Goal: Check status: Check status

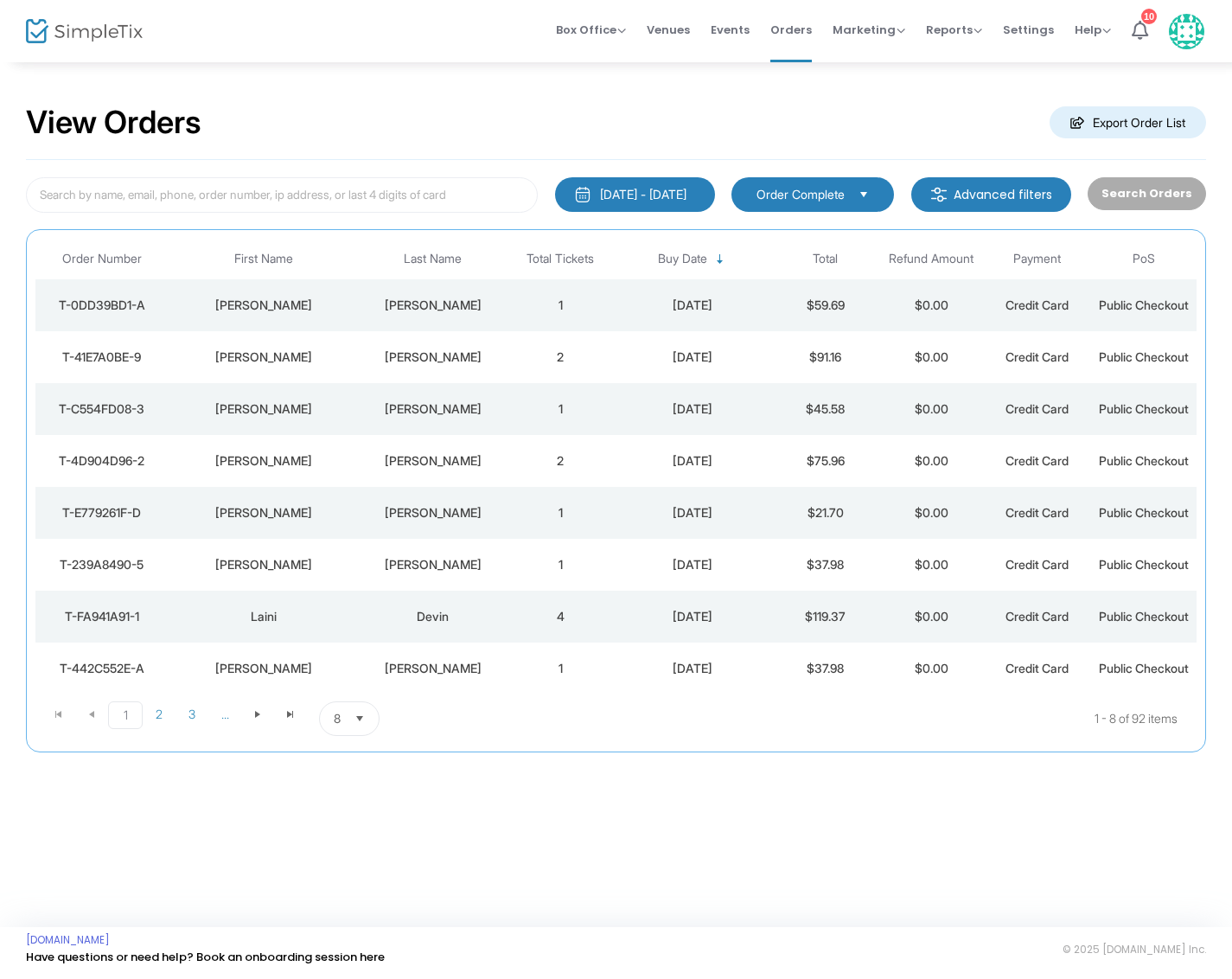
click at [424, 349] on div "[PERSON_NAME]" at bounding box center [432, 357] width 140 height 17
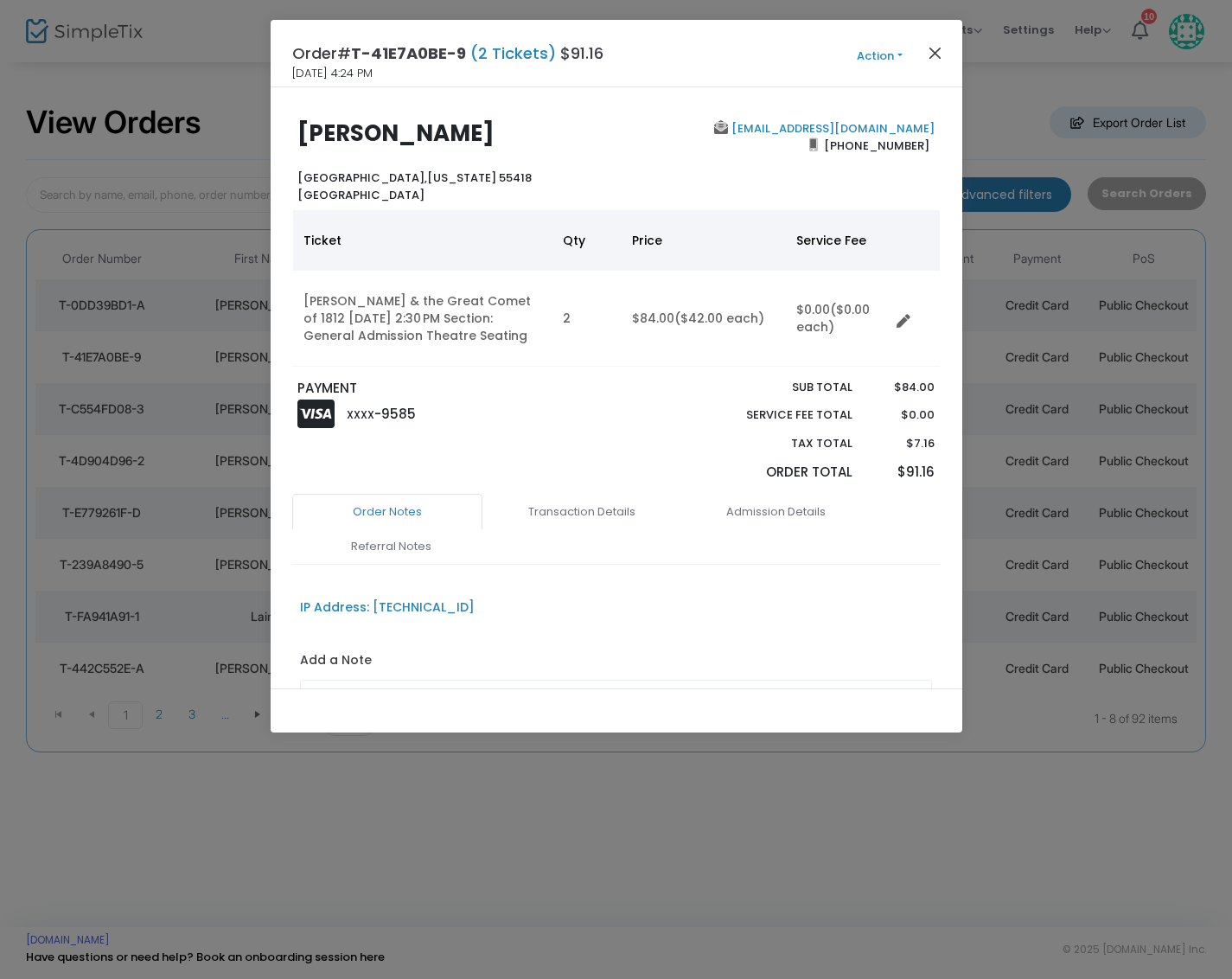
click at [937, 54] on button "Close" at bounding box center [934, 52] width 22 height 22
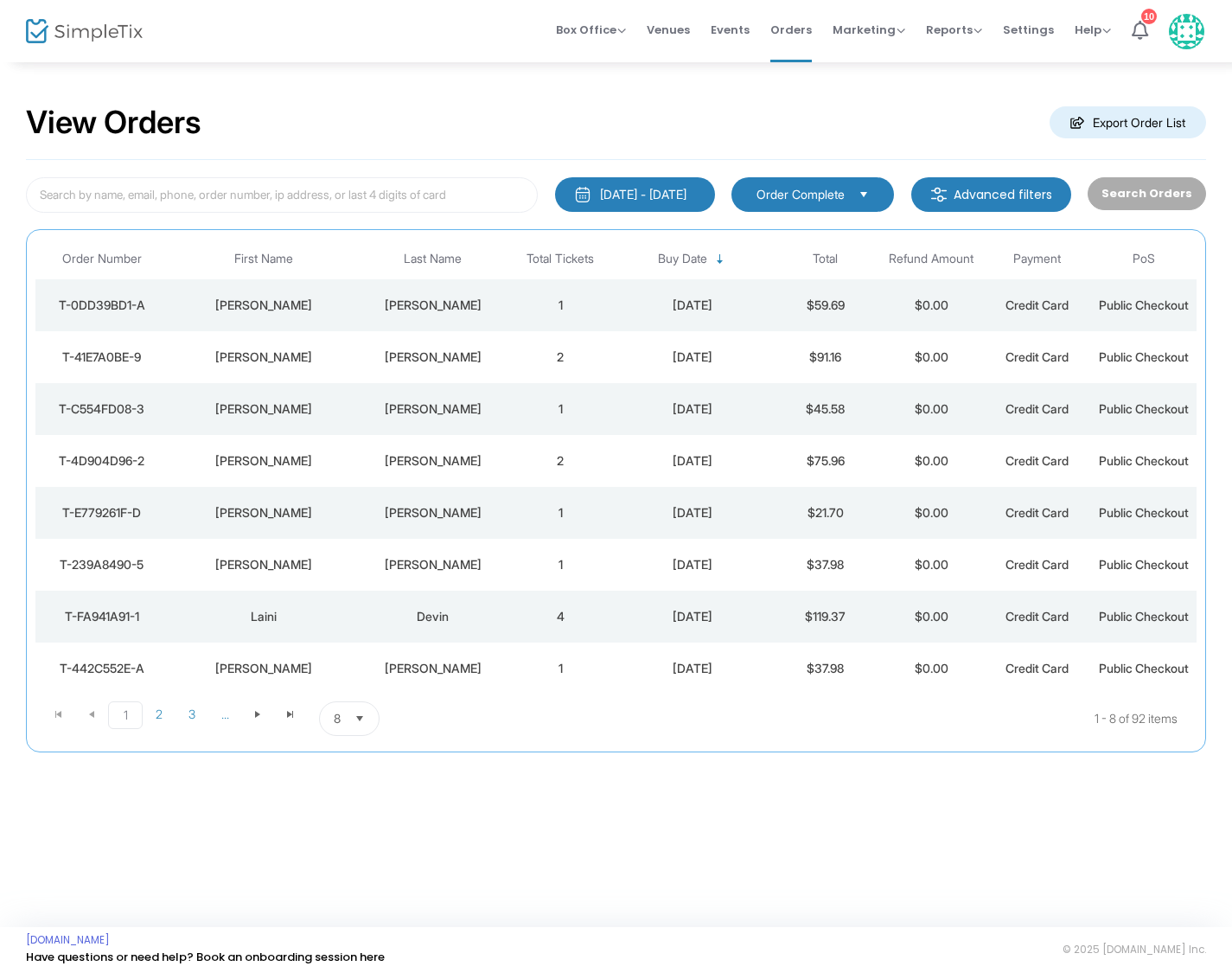
click at [504, 310] on td "[PERSON_NAME]" at bounding box center [433, 305] width 149 height 52
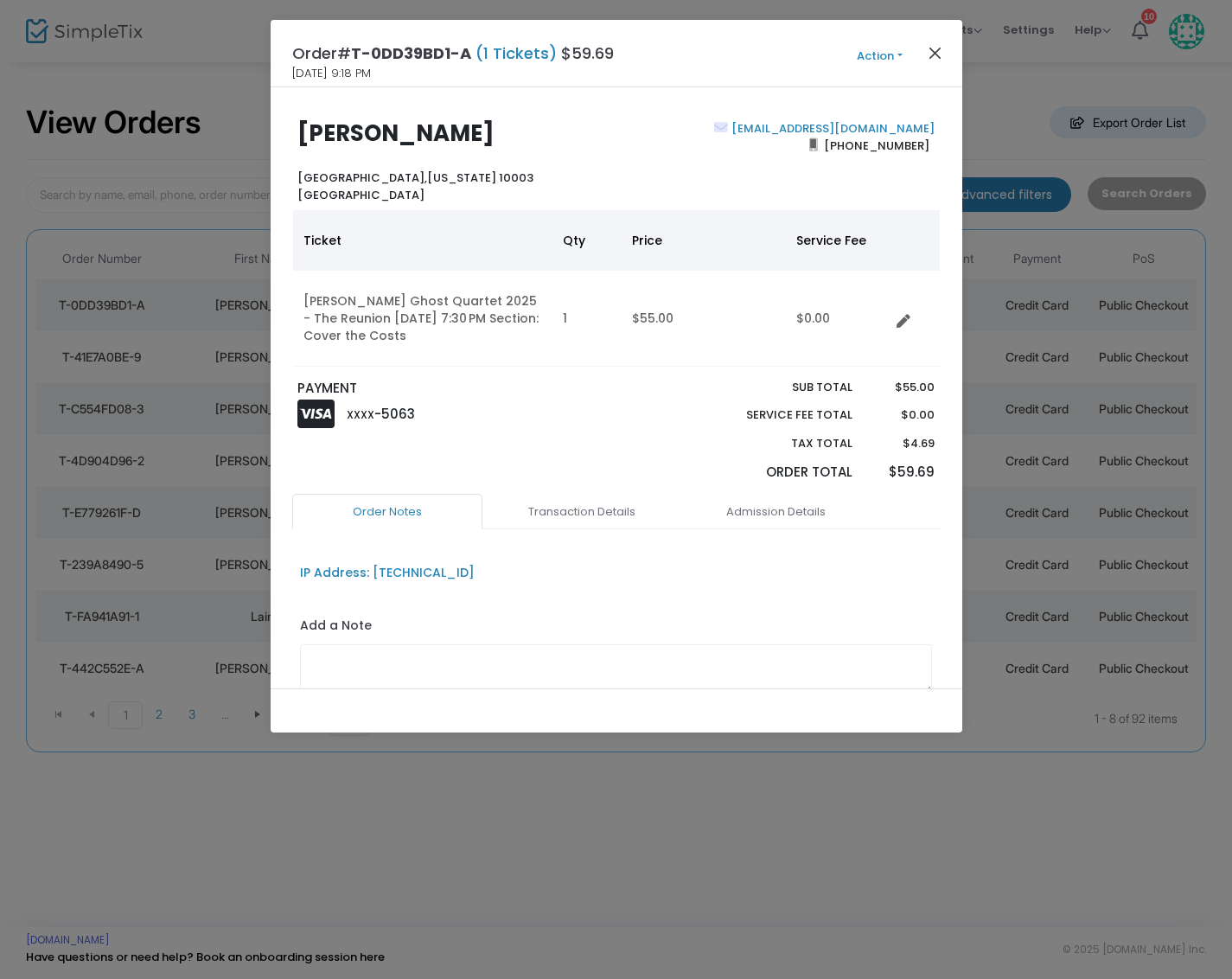
click at [935, 50] on button "Close" at bounding box center [934, 52] width 22 height 22
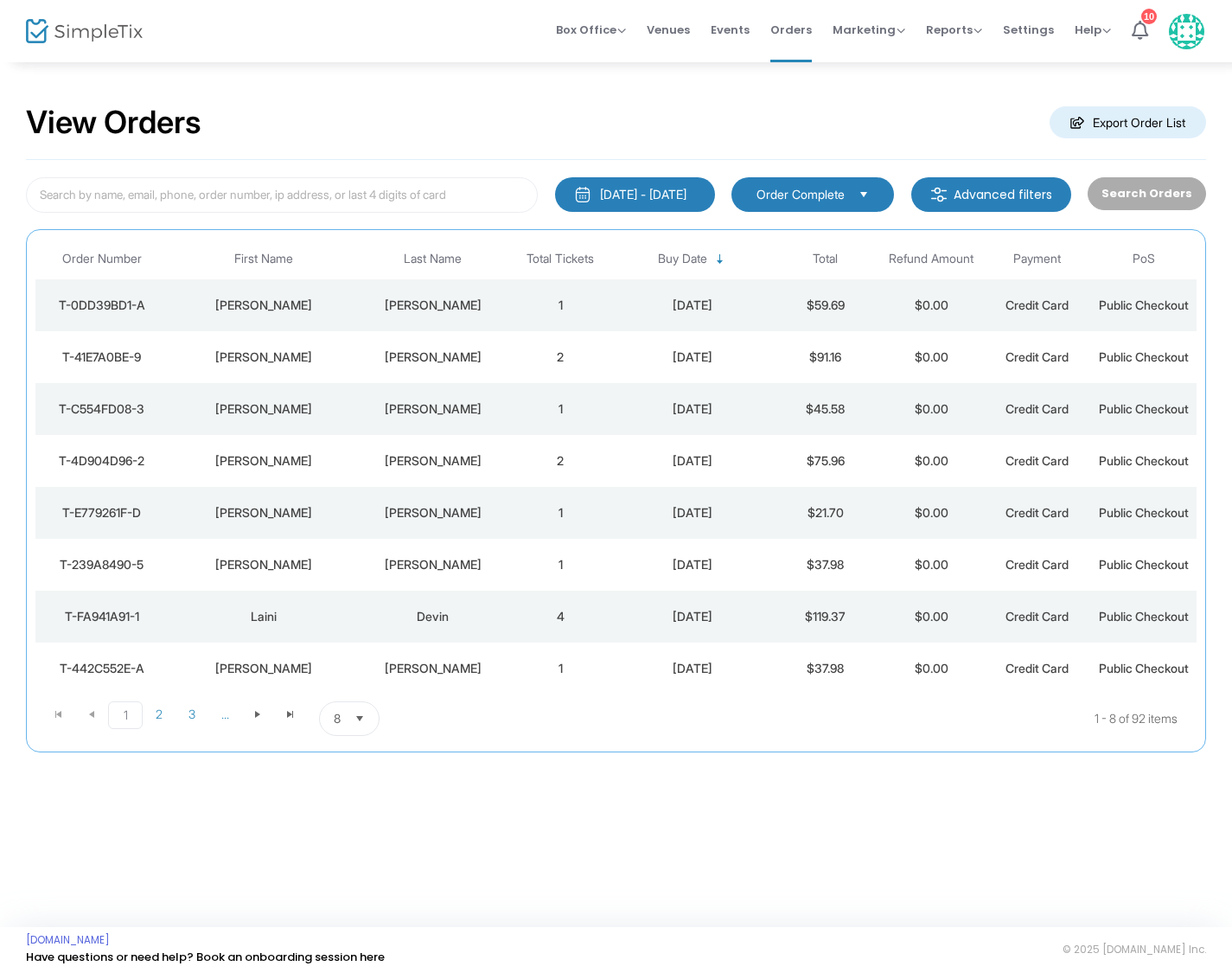
click at [384, 348] on div "[PERSON_NAME]" at bounding box center [432, 357] width 140 height 17
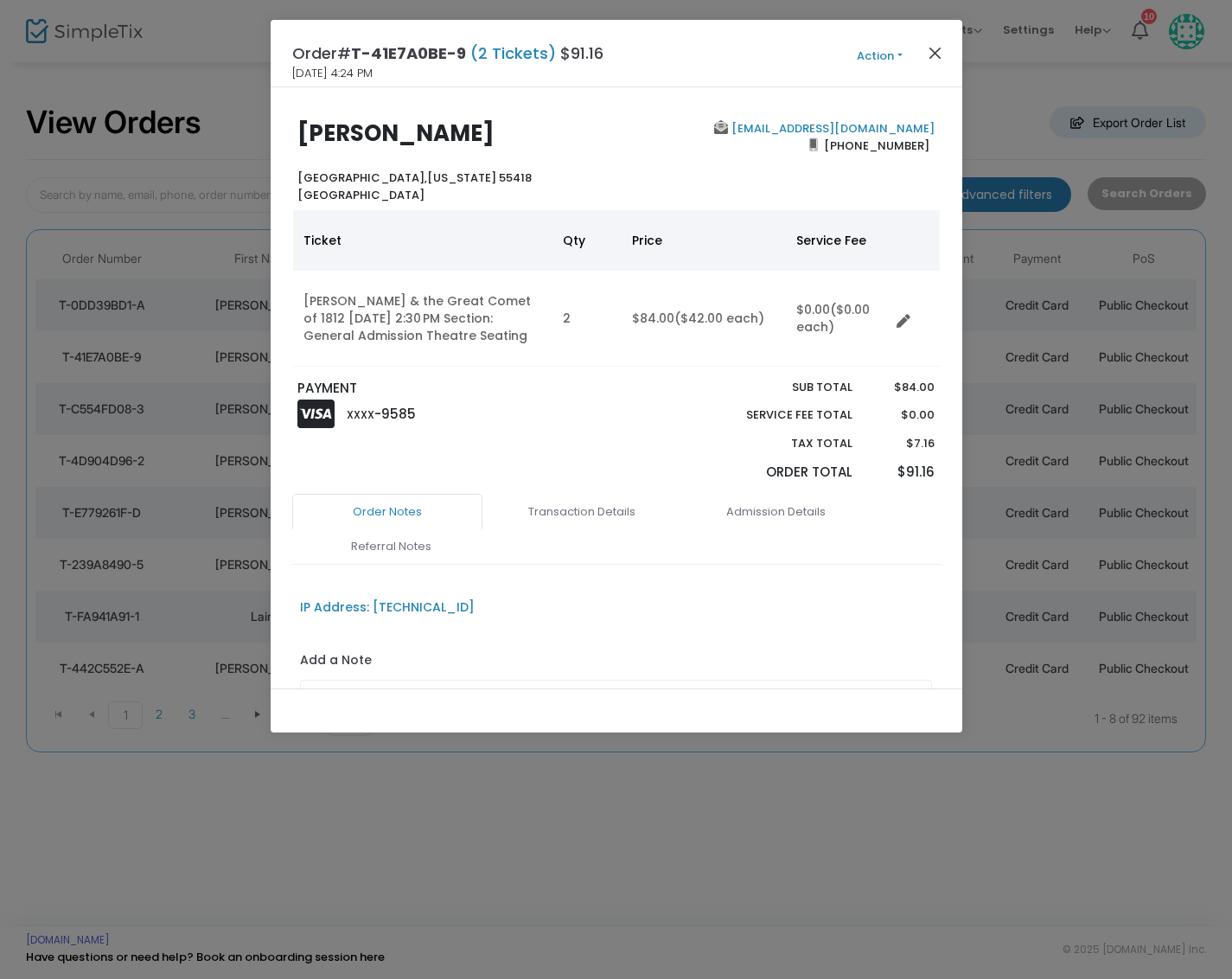
click at [933, 47] on button "Close" at bounding box center [934, 52] width 22 height 22
